Goal: Task Accomplishment & Management: Use online tool/utility

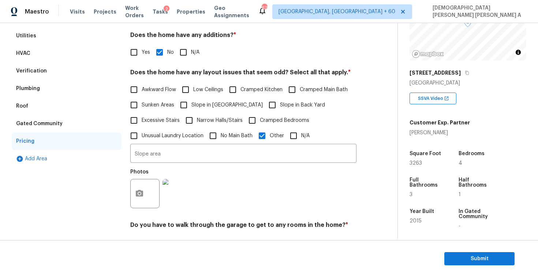
scroll to position [60, 0]
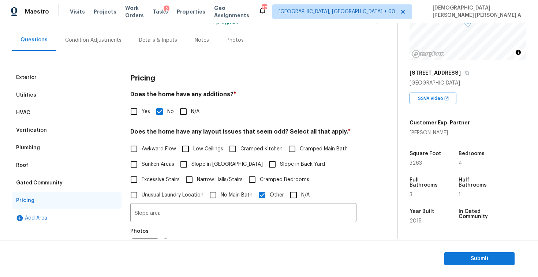
click at [44, 115] on div "HVAC" at bounding box center [67, 113] width 110 height 18
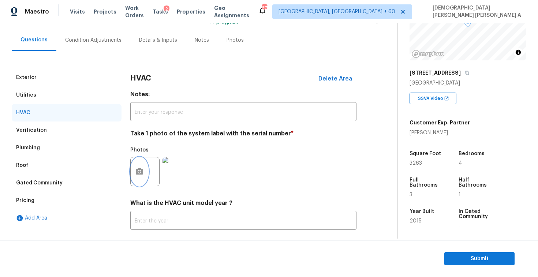
click at [135, 177] on button "button" at bounding box center [140, 171] width 18 height 29
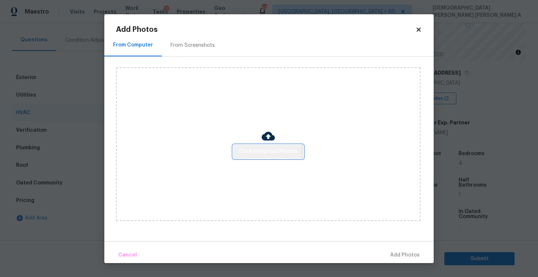
click at [261, 153] on span "Click to Upload Photos" at bounding box center [268, 151] width 59 height 9
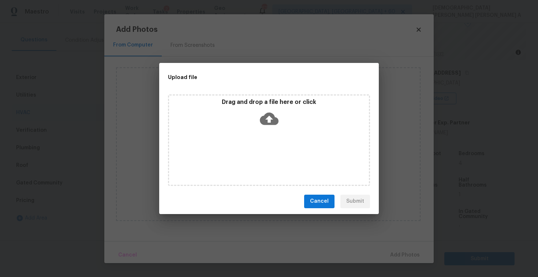
click at [266, 125] on icon at bounding box center [269, 118] width 19 height 19
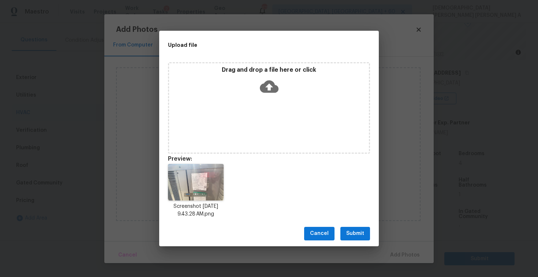
click at [353, 236] on span "Submit" at bounding box center [355, 233] width 18 height 9
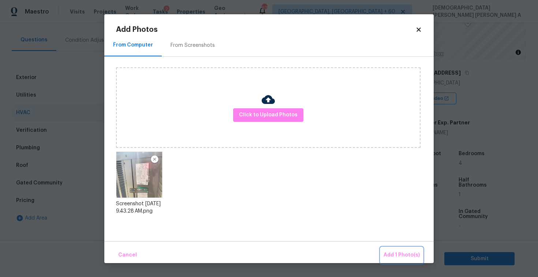
click at [392, 249] on button "Add 1 Photo(s)" at bounding box center [402, 255] width 42 height 16
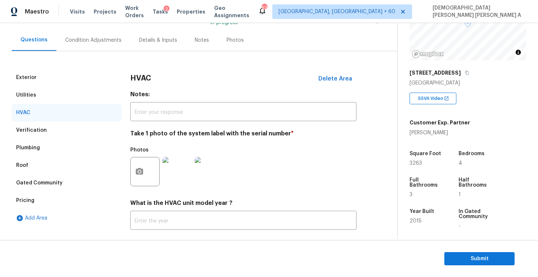
click at [75, 49] on div "Condition Adjustments" at bounding box center [93, 40] width 74 height 22
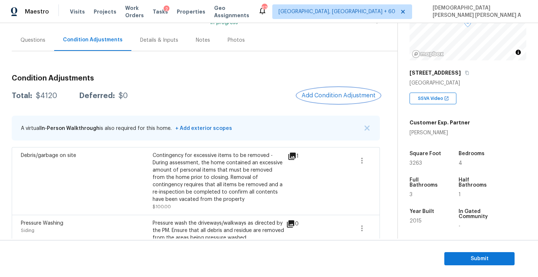
click at [325, 95] on span "Add Condition Adjustment" at bounding box center [339, 95] width 74 height 7
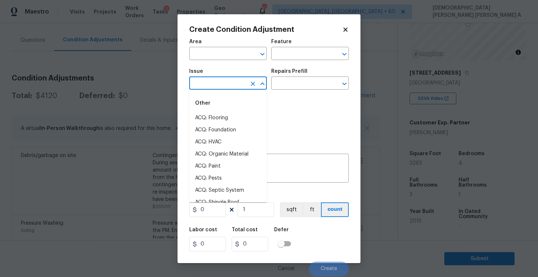
click at [214, 86] on input "text" at bounding box center [217, 83] width 57 height 11
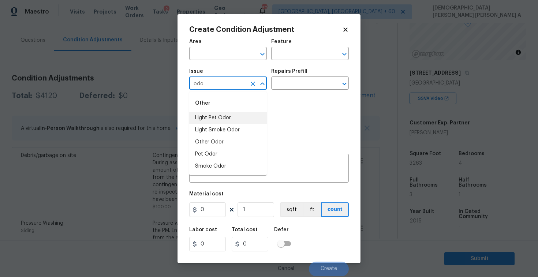
click at [217, 120] on li "Light Pet Odor" at bounding box center [228, 118] width 78 height 12
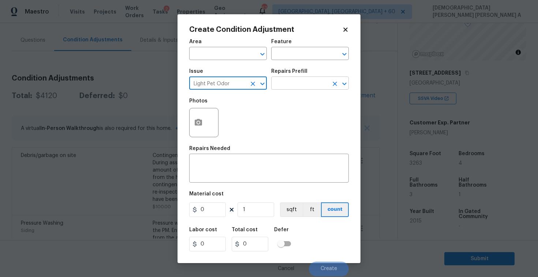
type input "Light Pet Odor"
click at [311, 87] on input "text" at bounding box center [299, 83] width 57 height 11
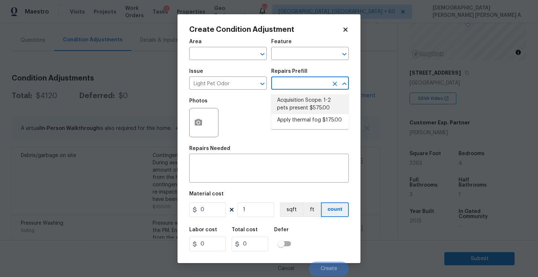
click at [305, 109] on li "Acquisition Scope: 1-2 pets present $575.00" at bounding box center [310, 104] width 78 height 20
type textarea "Acquisition Scope: 1-2 pets present"
type input "575"
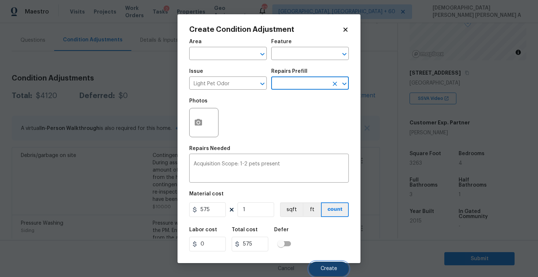
click at [324, 270] on span "Create" at bounding box center [329, 268] width 16 height 5
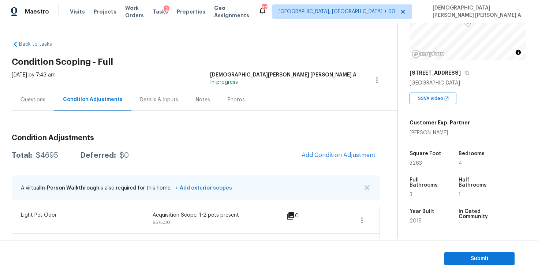
click at [226, 92] on div "Photos" at bounding box center [236, 100] width 35 height 22
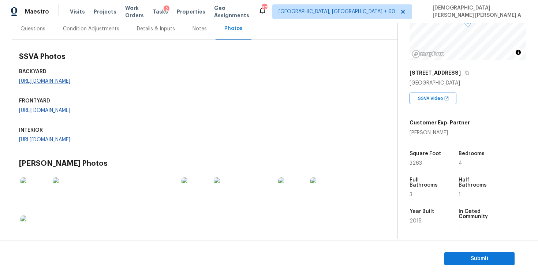
scroll to position [42, 0]
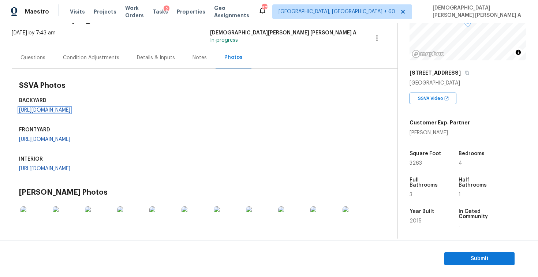
click at [65, 113] on link "[URL][DOMAIN_NAME]" at bounding box center [44, 110] width 51 height 5
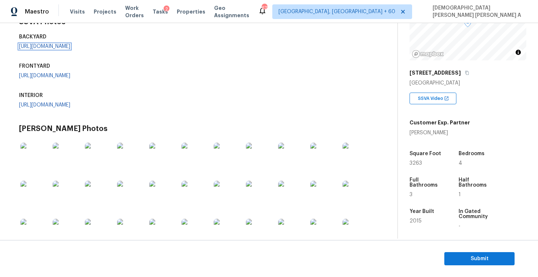
scroll to position [20, 0]
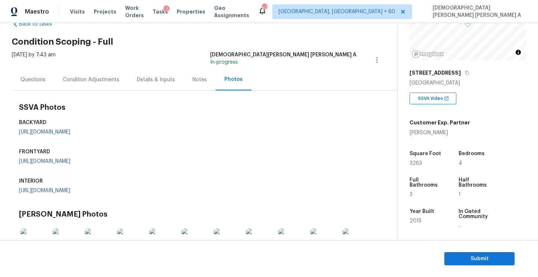
click at [93, 76] on div "Condition Adjustments" at bounding box center [91, 79] width 56 height 7
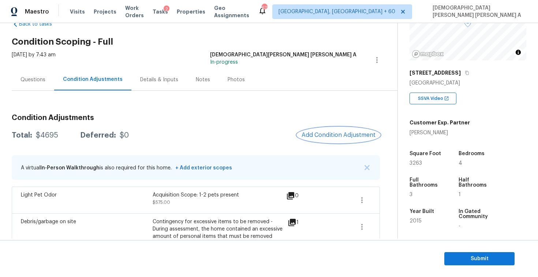
click at [348, 135] on span "Add Condition Adjustment" at bounding box center [339, 135] width 74 height 7
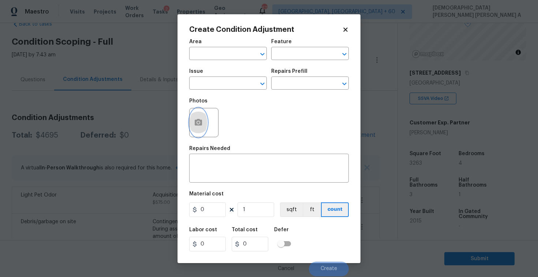
click at [194, 125] on icon "button" at bounding box center [198, 122] width 9 height 9
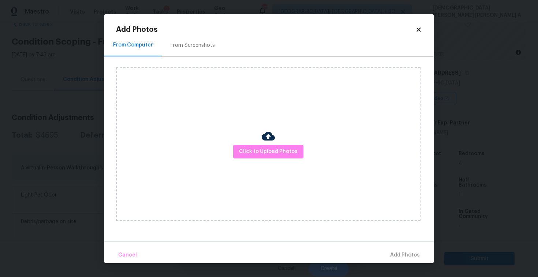
click at [187, 40] on div "From Screenshots" at bounding box center [193, 46] width 62 height 22
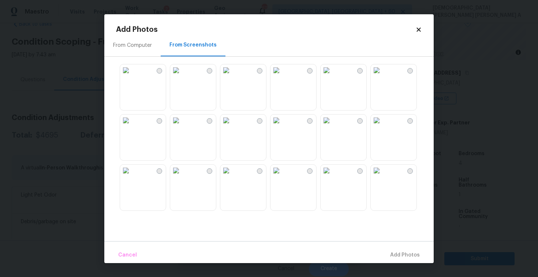
click at [332, 76] on img at bounding box center [327, 70] width 12 height 12
click at [332, 126] on img at bounding box center [327, 121] width 12 height 12
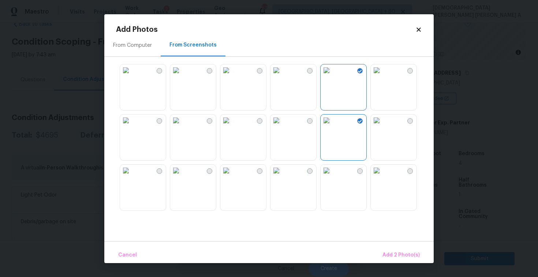
click at [282, 126] on img at bounding box center [276, 121] width 12 height 12
click at [410, 253] on span "Add 3 Photo(s)" at bounding box center [401, 255] width 37 height 9
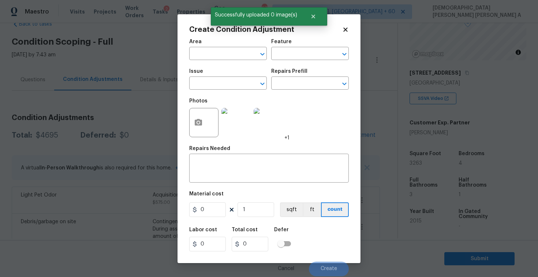
click at [216, 78] on div "Issue" at bounding box center [228, 74] width 78 height 10
click at [215, 83] on input "text" at bounding box center [217, 83] width 57 height 11
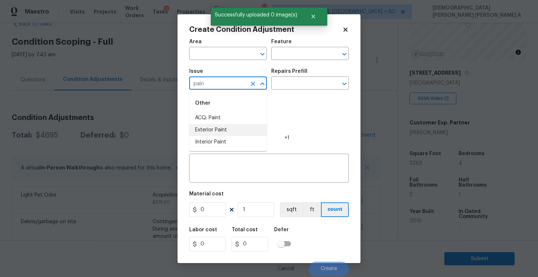
click at [220, 118] on li "ACQ: Paint" at bounding box center [228, 118] width 78 height 12
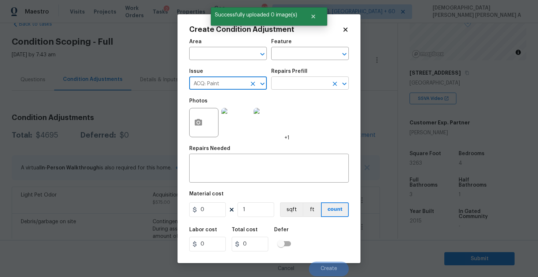
type input "ACQ: Paint"
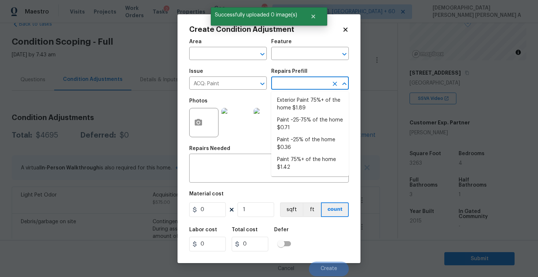
click at [297, 80] on input "text" at bounding box center [299, 83] width 57 height 11
click at [305, 121] on li "Paint ~25-75% of the home $0.71" at bounding box center [310, 124] width 78 height 20
type input "Acquisition"
type textarea "Acquisition Scope: ~25 - 75% of the home needs interior paint"
type input "0.71"
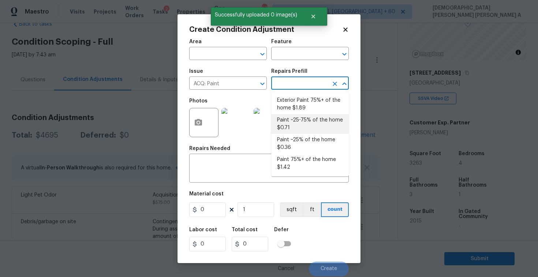
type input "0.71"
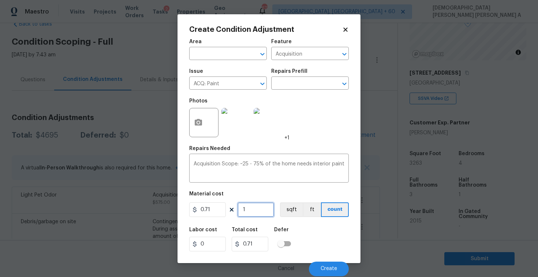
click at [261, 211] on input "1" at bounding box center [255, 209] width 37 height 15
type input "0"
type input "3"
type input "2.13"
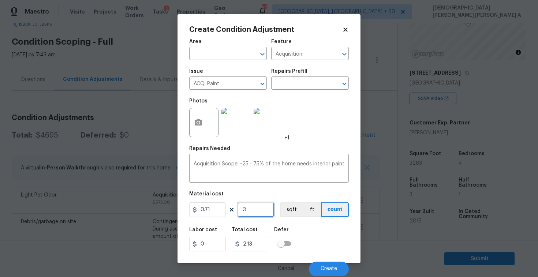
type input "32"
type input "22.72"
type input "326"
type input "231.46"
type input "3263"
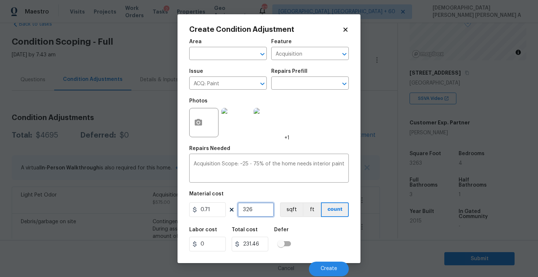
type input "2316.73"
type input "3263"
click at [299, 216] on button "sqft" at bounding box center [291, 209] width 23 height 15
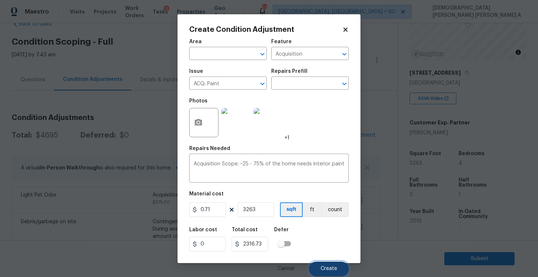
click at [333, 269] on span "Create" at bounding box center [329, 268] width 16 height 5
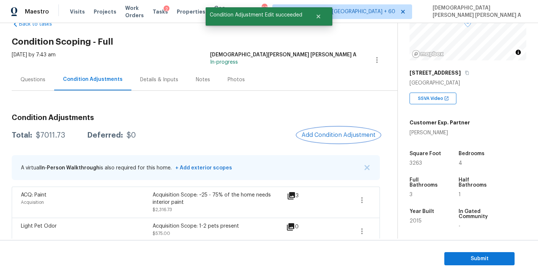
click at [346, 138] on span "Add Condition Adjustment" at bounding box center [339, 135] width 74 height 7
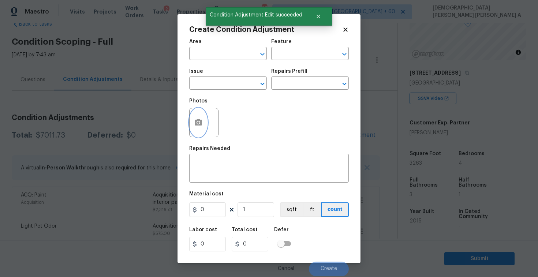
click at [195, 123] on icon "button" at bounding box center [198, 122] width 7 height 7
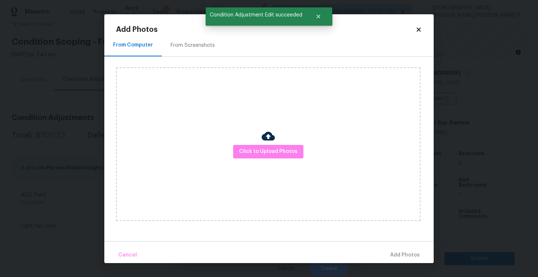
click at [192, 50] on div "From Screenshots" at bounding box center [193, 46] width 62 height 22
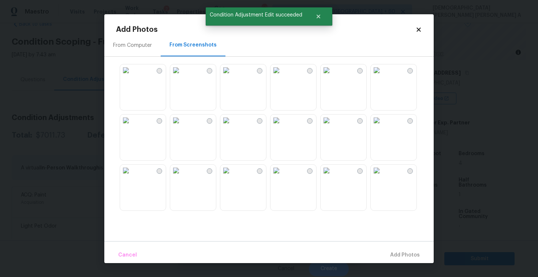
click at [232, 126] on img at bounding box center [226, 121] width 12 height 12
click at [332, 76] on img at bounding box center [327, 70] width 12 height 12
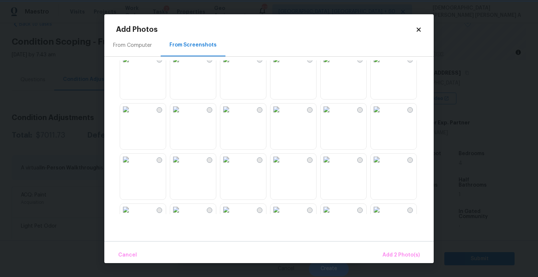
scroll to position [29, 0]
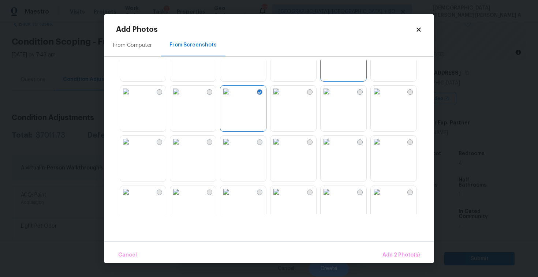
click at [232, 147] on img at bounding box center [226, 142] width 12 height 12
click at [182, 147] on img at bounding box center [176, 142] width 12 height 12
click at [397, 254] on span "Add 4 Photo(s)" at bounding box center [401, 255] width 38 height 9
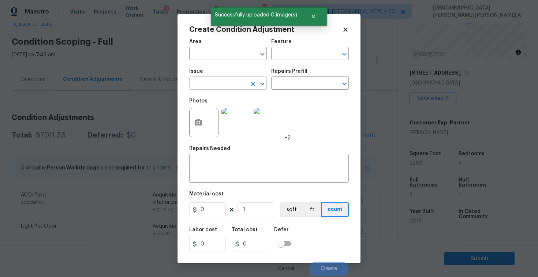
click at [218, 83] on input "text" at bounding box center [217, 83] width 57 height 11
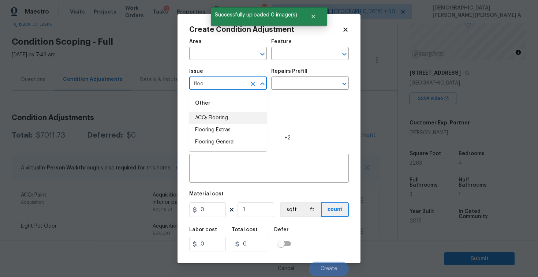
click at [223, 121] on li "ACQ: Flooring" at bounding box center [228, 118] width 78 height 12
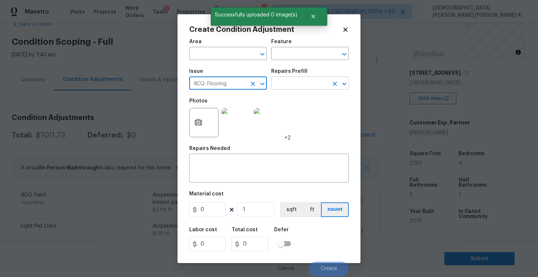
type input "ACQ: Flooring"
click at [299, 81] on input "text" at bounding box center [299, 83] width 57 height 11
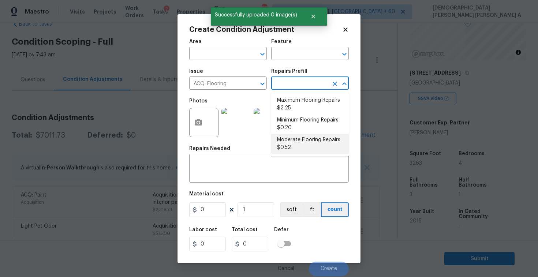
click at [297, 143] on li "Moderate Flooring Repairs $0.52" at bounding box center [310, 144] width 78 height 20
type input "Acquisition"
type textarea "Acquisition Scope: Moderate flooring repairs"
type input "0.52"
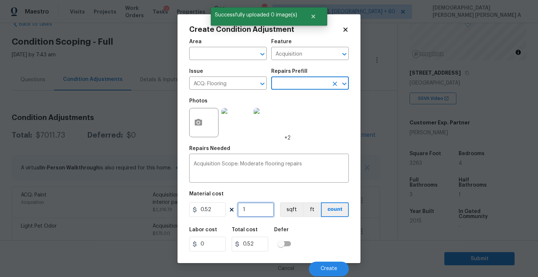
click at [259, 211] on input "1" at bounding box center [255, 209] width 37 height 15
type input "0"
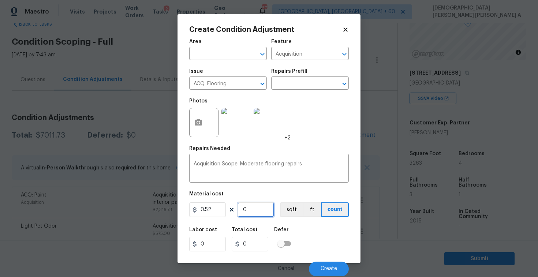
type input "3"
type input "1.56"
type input "32"
type input "16.64"
type input "326"
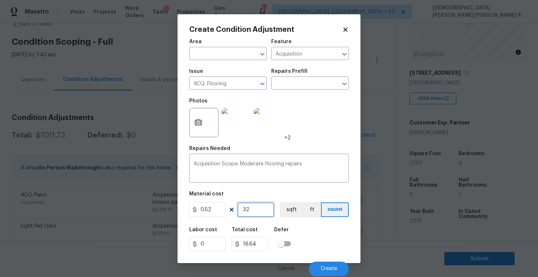
type input "169.52"
type input "3263"
type input "1696.76"
type input "3263"
click at [289, 211] on button "sqft" at bounding box center [291, 209] width 23 height 15
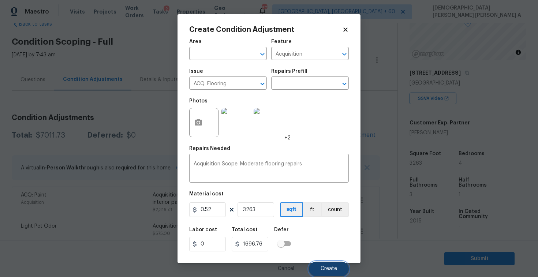
click at [340, 270] on button "Create" at bounding box center [329, 269] width 40 height 15
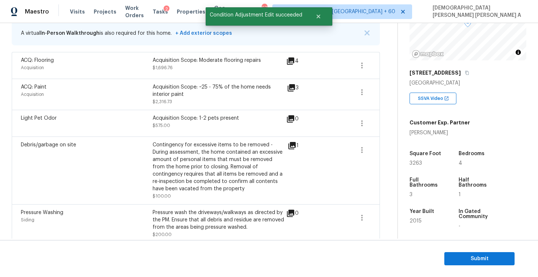
scroll to position [87, 0]
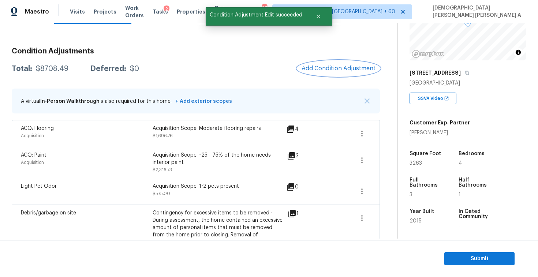
click at [324, 65] on span "Add Condition Adjustment" at bounding box center [339, 68] width 74 height 7
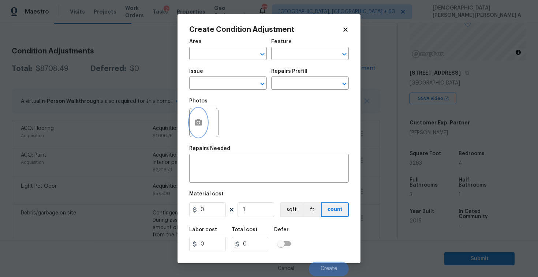
click at [199, 118] on button "button" at bounding box center [199, 122] width 18 height 29
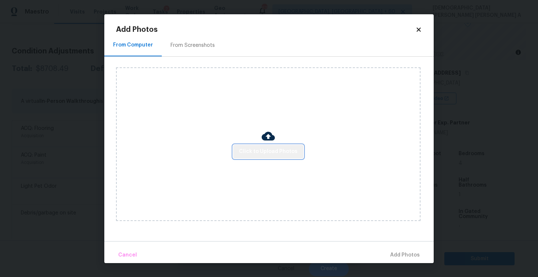
click at [273, 151] on span "Click to Upload Photos" at bounding box center [268, 151] width 59 height 9
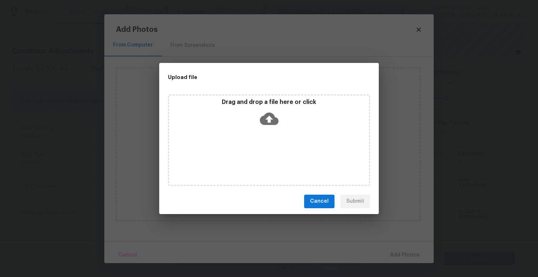
click at [269, 118] on icon at bounding box center [269, 118] width 19 height 19
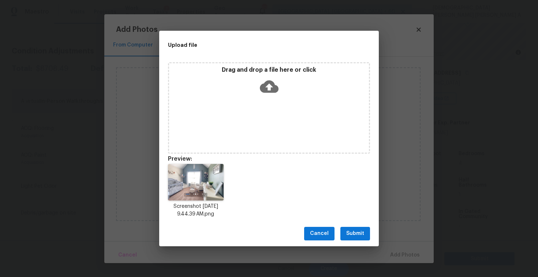
click at [352, 232] on span "Submit" at bounding box center [355, 233] width 18 height 9
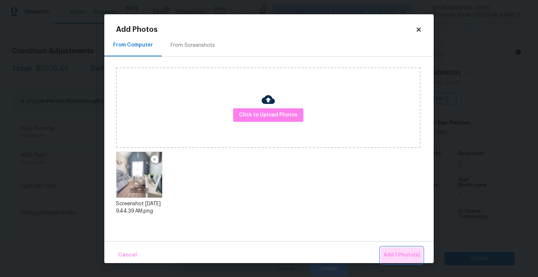
click at [411, 262] on button "Add 1 Photo(s)" at bounding box center [402, 255] width 42 height 16
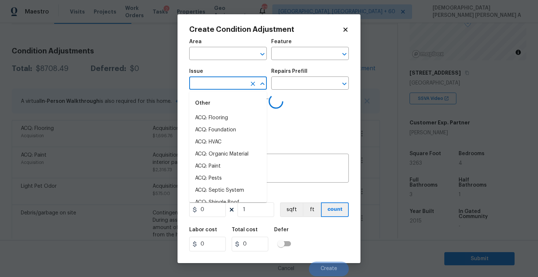
click at [226, 89] on input "text" at bounding box center [217, 83] width 57 height 11
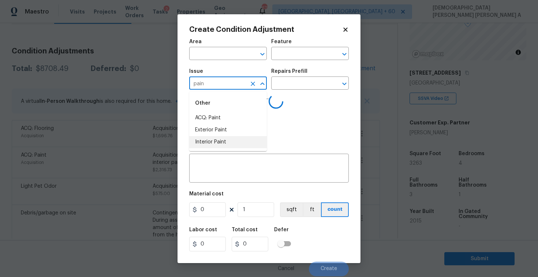
click at [224, 139] on li "Interior Paint" at bounding box center [228, 142] width 78 height 12
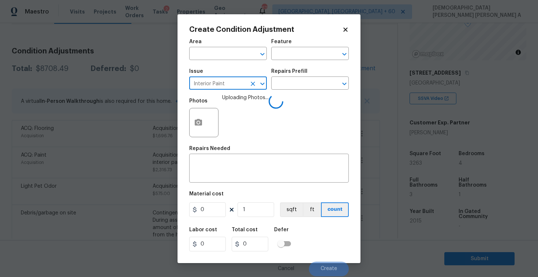
type input "Interior Paint"
click at [288, 90] on div "Issue Interior Paint ​ Repairs Prefill ​" at bounding box center [269, 79] width 160 height 30
click at [289, 86] on input "text" at bounding box center [299, 83] width 57 height 11
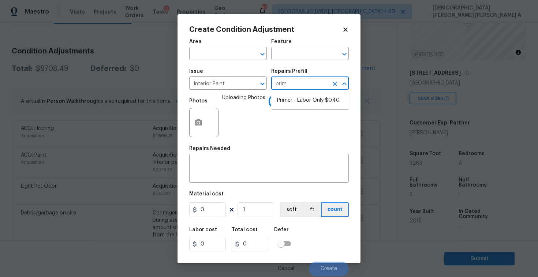
type input "prime"
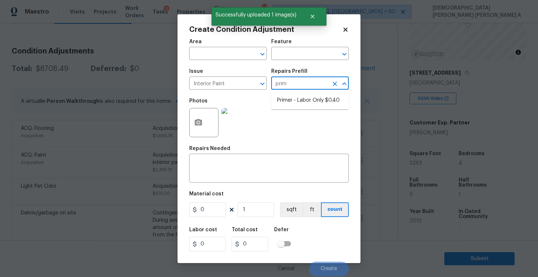
type input "prime"
click at [285, 107] on ul "Primer - Labor Only $0.40" at bounding box center [310, 100] width 78 height 18
type input "prime"
click at [294, 104] on li "Primer - Labor Only $0.40" at bounding box center [310, 100] width 78 height 12
type input "Overall Paint"
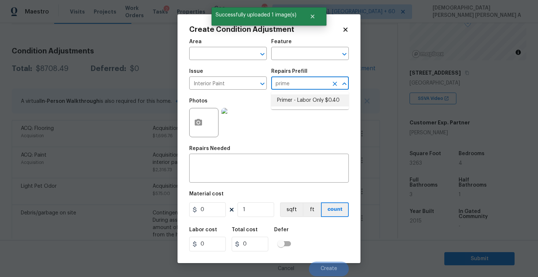
type textarea "Interior primer - PRIMER PROVIDED BY OPENDOOR - All nails, screws, drywall anch…"
type input "0.4"
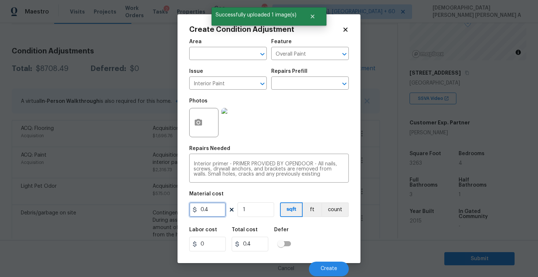
click at [208, 215] on input "0.4" at bounding box center [207, 209] width 37 height 15
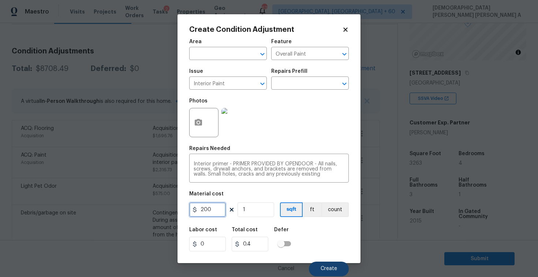
type input "200"
click at [334, 270] on span "Create" at bounding box center [329, 268] width 16 height 5
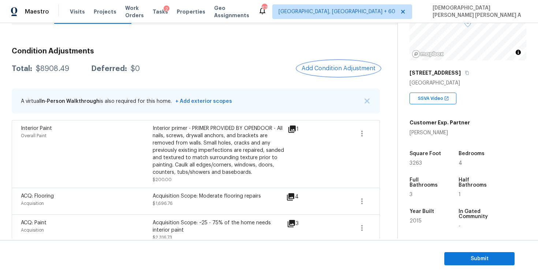
scroll to position [30, 0]
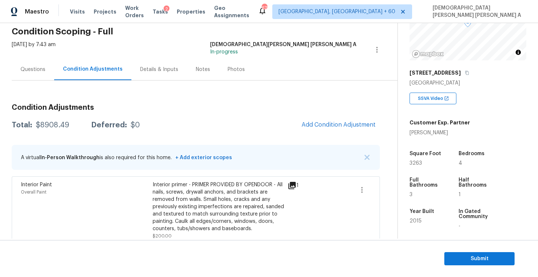
click at [220, 71] on div "Photos" at bounding box center [236, 70] width 35 height 22
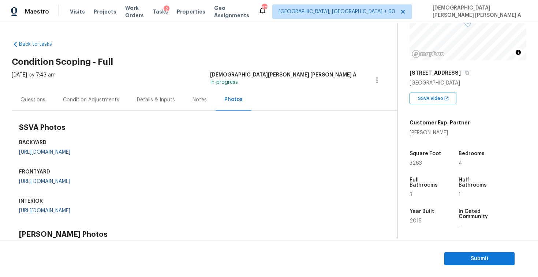
click at [85, 100] on div "Condition Adjustments" at bounding box center [91, 99] width 56 height 7
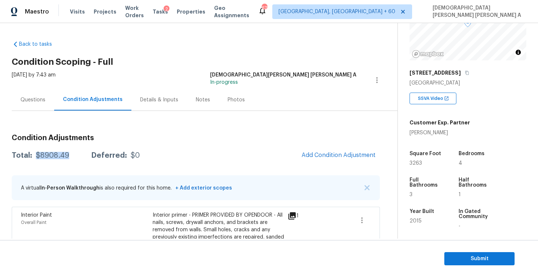
drag, startPoint x: 71, startPoint y: 153, endPoint x: 34, endPoint y: 152, distance: 37.0
click at [34, 152] on div "Total: $8908.49 Deferred: $0" at bounding box center [76, 155] width 128 height 7
copy div "$8908.49"
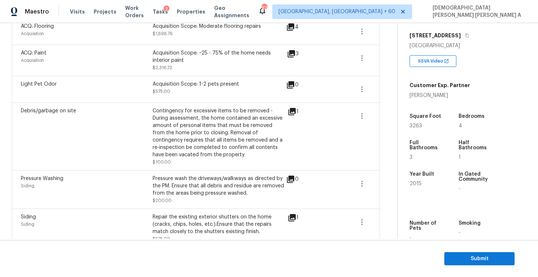
scroll to position [65, 0]
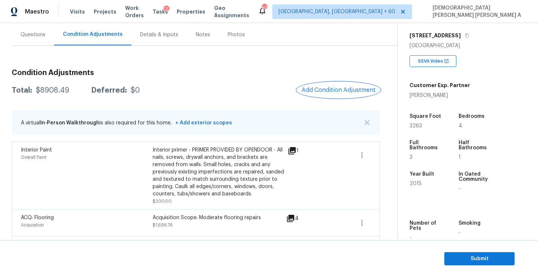
click at [326, 88] on span "Add Condition Adjustment" at bounding box center [339, 90] width 74 height 7
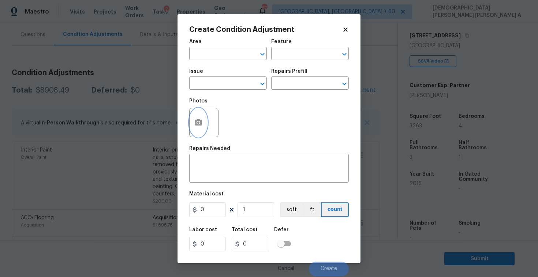
click at [193, 118] on button "button" at bounding box center [199, 122] width 18 height 29
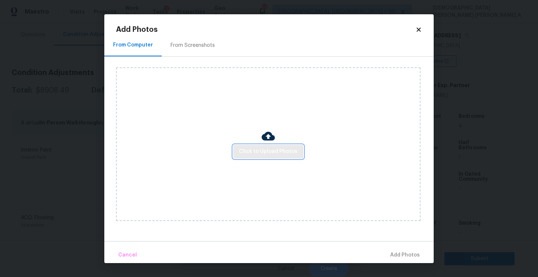
click at [260, 147] on span "Click to Upload Photos" at bounding box center [268, 151] width 59 height 9
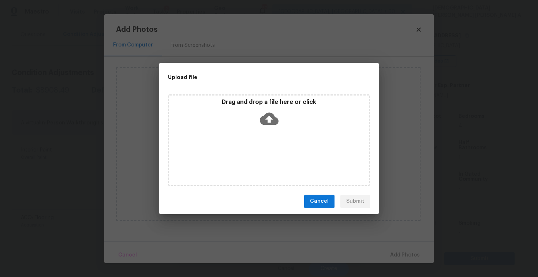
click at [263, 130] on div "Drag and drop a file here or click" at bounding box center [269, 139] width 202 height 91
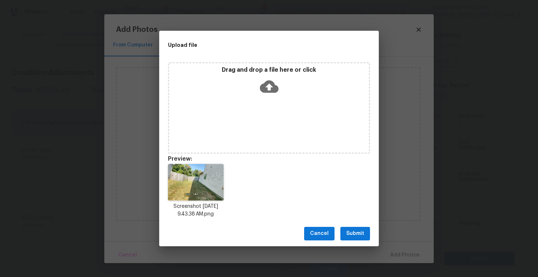
click at [352, 230] on span "Submit" at bounding box center [355, 233] width 18 height 9
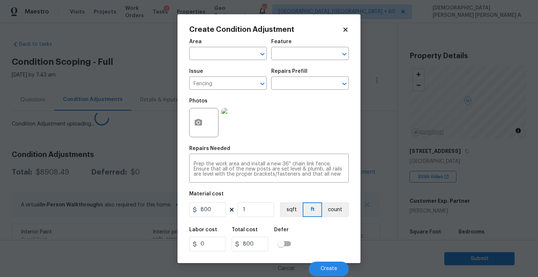
scroll to position [116, 0]
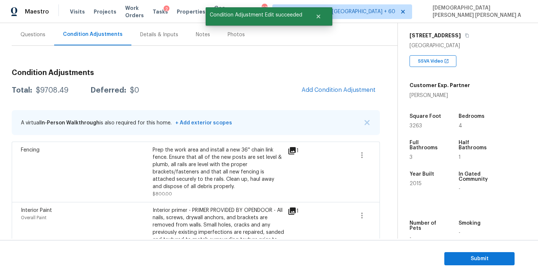
drag, startPoint x: 68, startPoint y: 91, endPoint x: 32, endPoint y: 89, distance: 35.6
click at [32, 89] on div "Total: $9708.49 Deferred: $0" at bounding box center [75, 90] width 127 height 7
copy div "$9708.49"
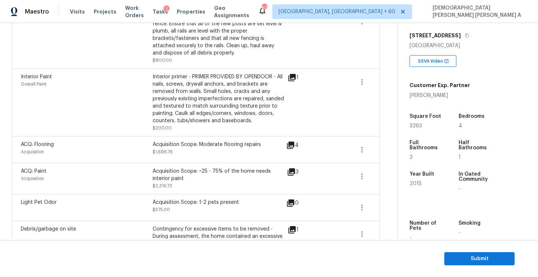
scroll to position [271, 0]
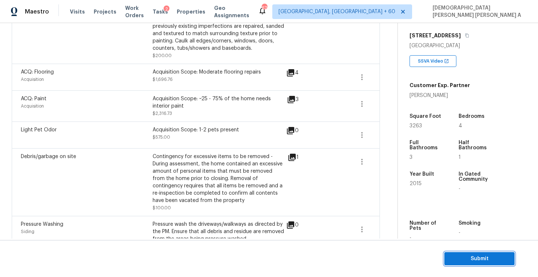
click at [485, 255] on span "Submit" at bounding box center [479, 258] width 59 height 9
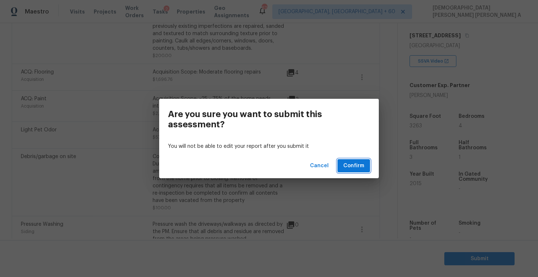
click at [355, 169] on span "Confirm" at bounding box center [353, 165] width 21 height 9
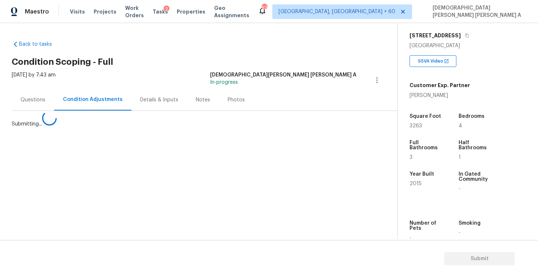
scroll to position [0, 0]
